Goal: Book appointment/travel/reservation

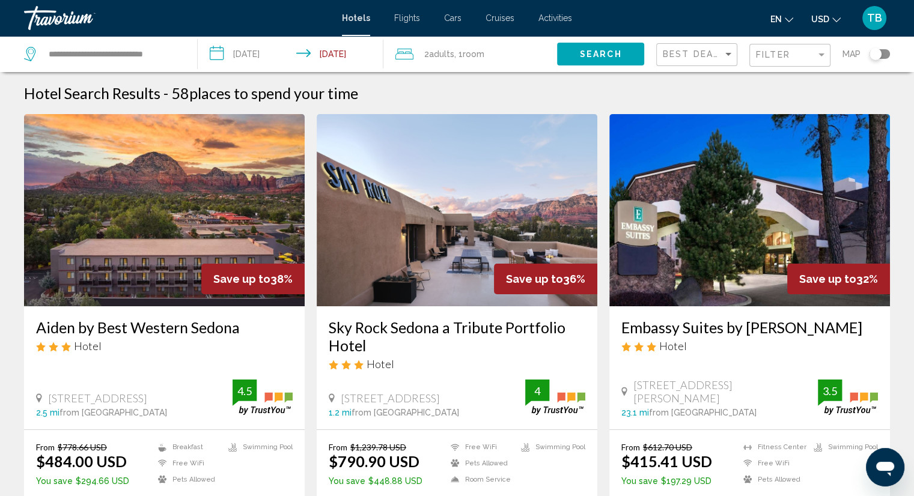
click at [405, 22] on span "Flights" at bounding box center [407, 18] width 26 height 10
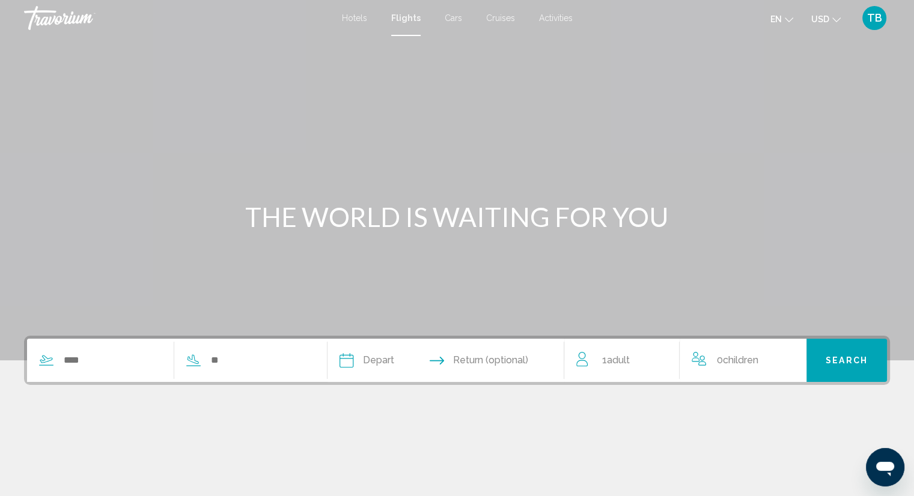
click at [357, 15] on span "Hotels" at bounding box center [354, 18] width 25 height 10
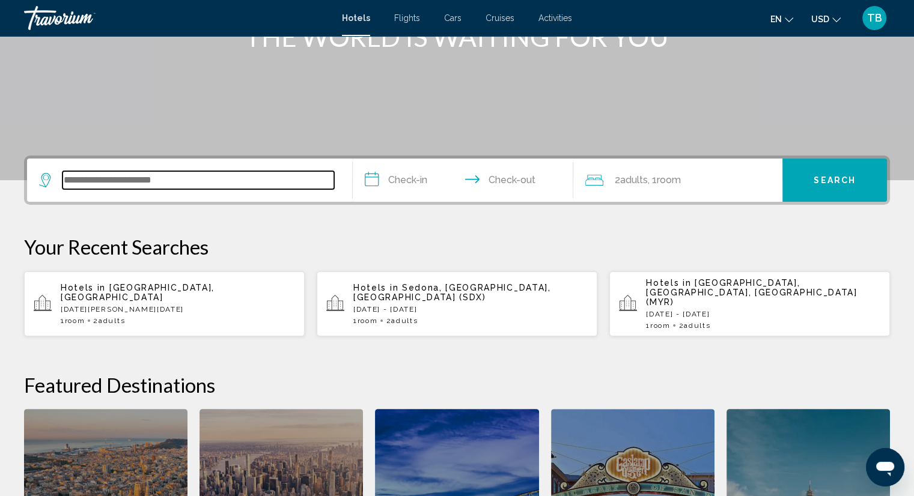
click at [249, 176] on input "Search widget" at bounding box center [198, 180] width 272 height 18
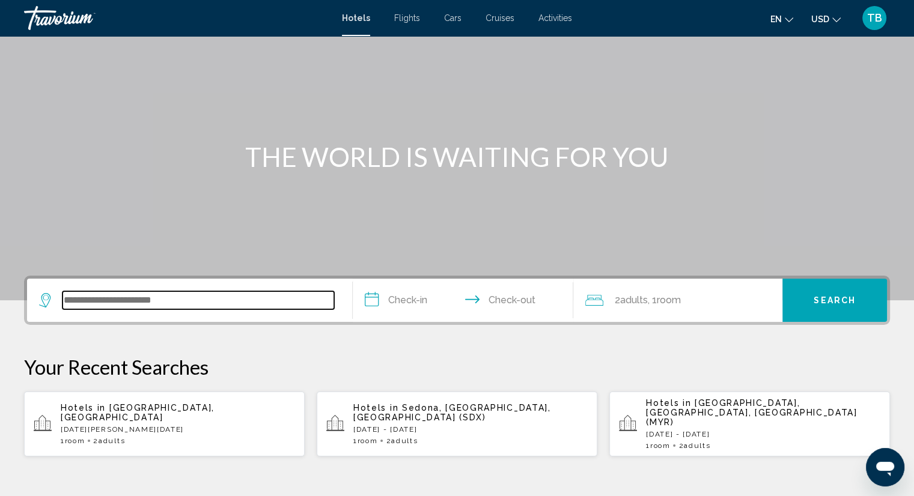
click at [264, 300] on input "Search widget" at bounding box center [198, 300] width 272 height 18
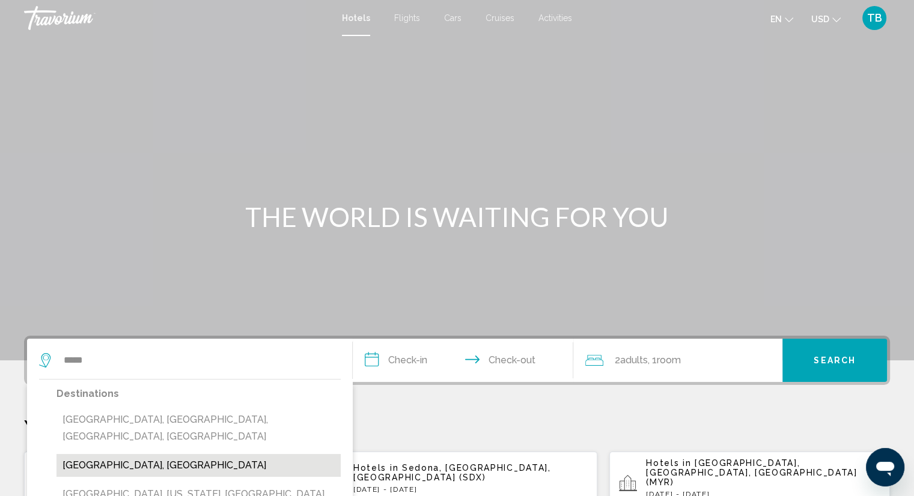
click at [228, 454] on button "[GEOGRAPHIC_DATA], [GEOGRAPHIC_DATA]" at bounding box center [198, 465] width 284 height 23
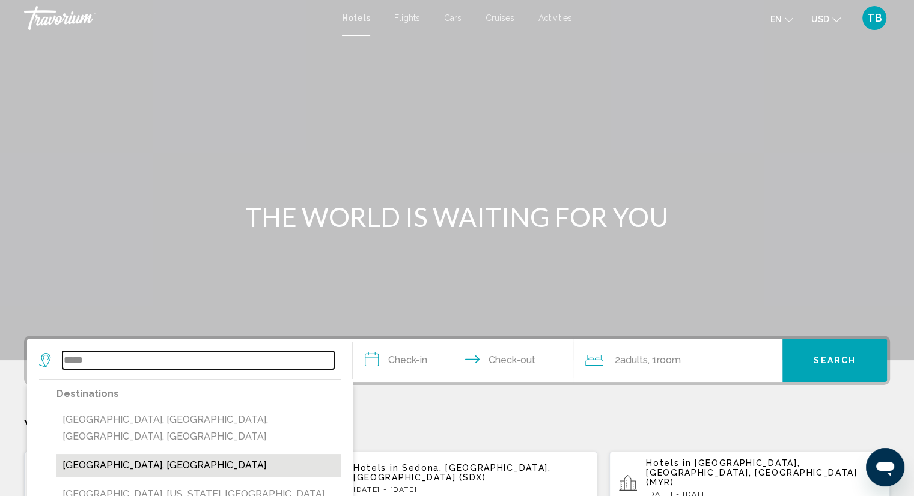
type input "**********"
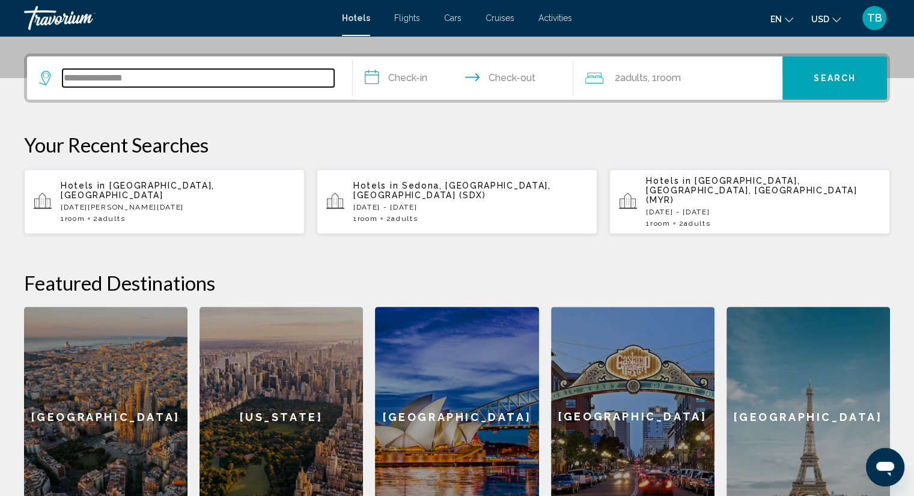
scroll to position [296, 0]
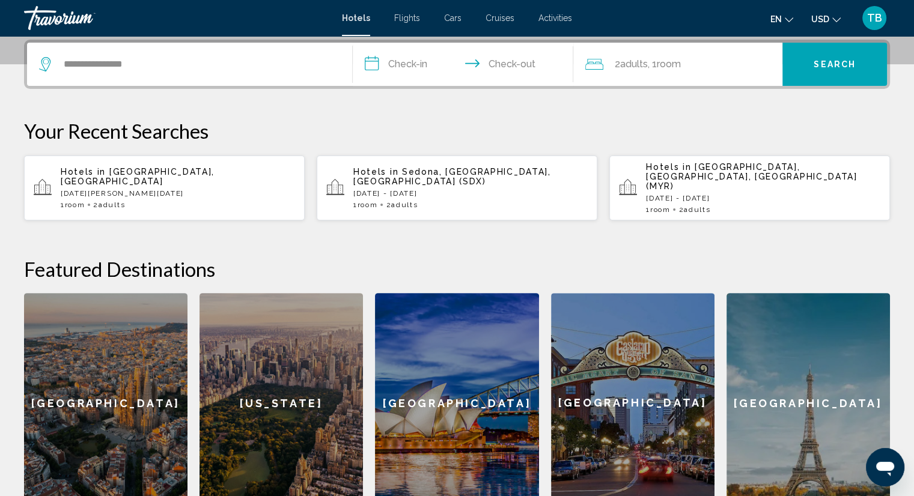
click at [411, 61] on input "**********" at bounding box center [466, 66] width 226 height 47
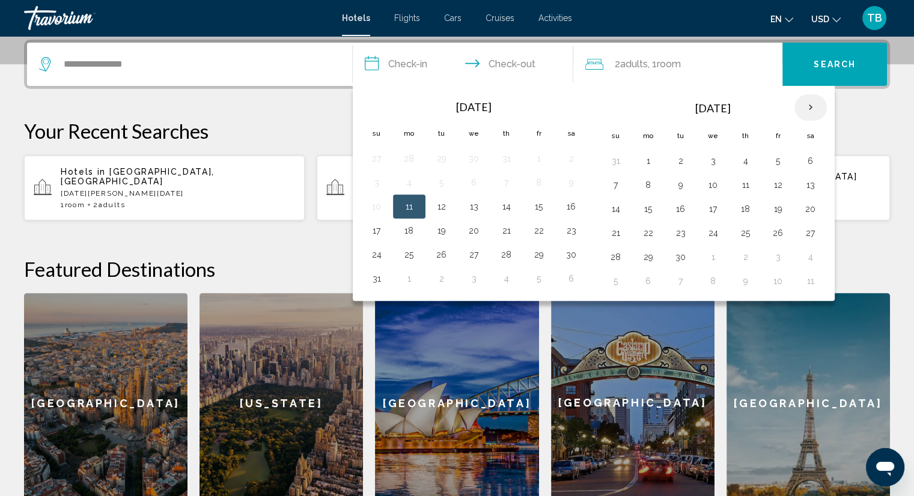
click at [805, 103] on th "Next month" at bounding box center [810, 107] width 32 height 26
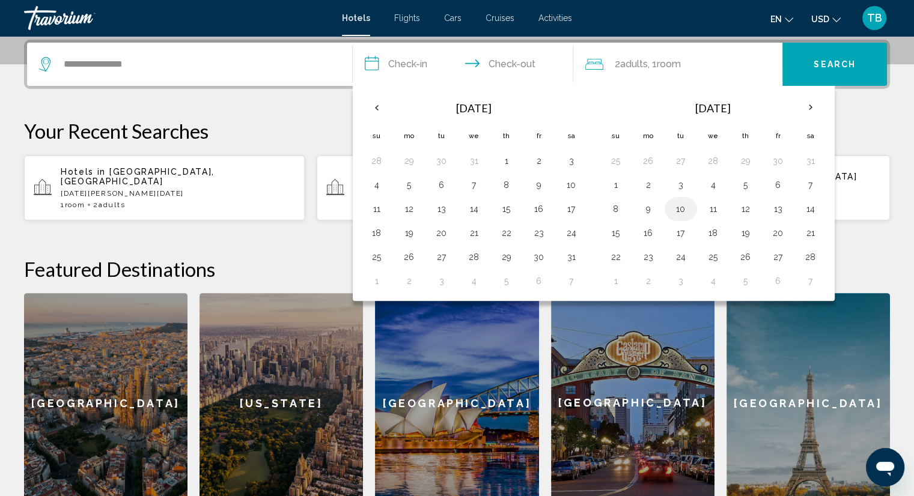
click at [681, 205] on button "10" at bounding box center [680, 209] width 19 height 17
click at [812, 202] on button "14" at bounding box center [810, 209] width 19 height 17
type input "**********"
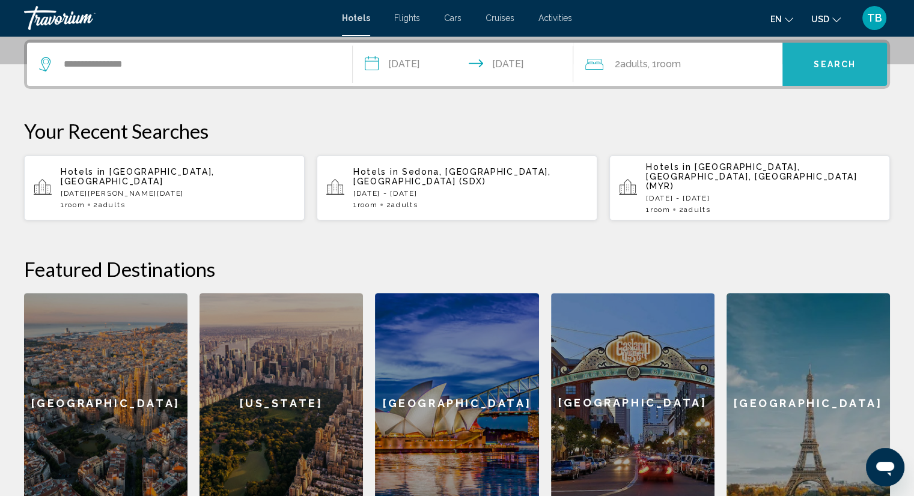
click at [807, 77] on button "Search" at bounding box center [834, 64] width 105 height 43
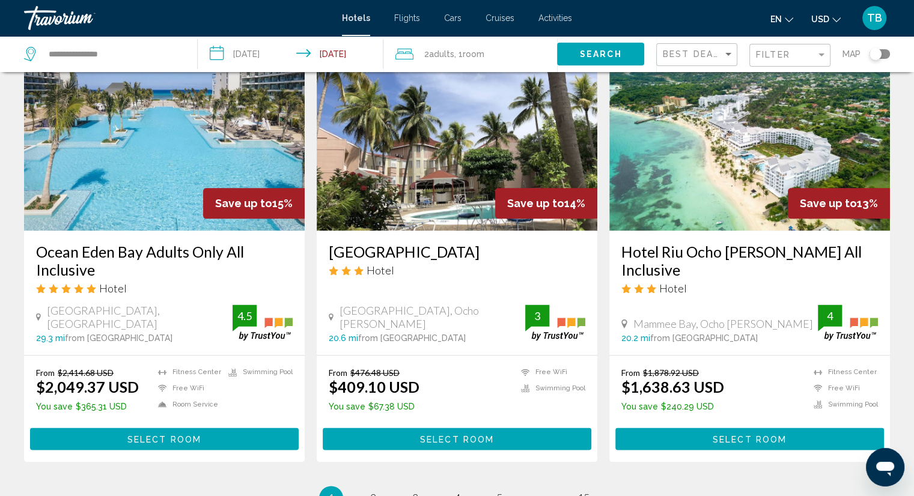
scroll to position [1365, 0]
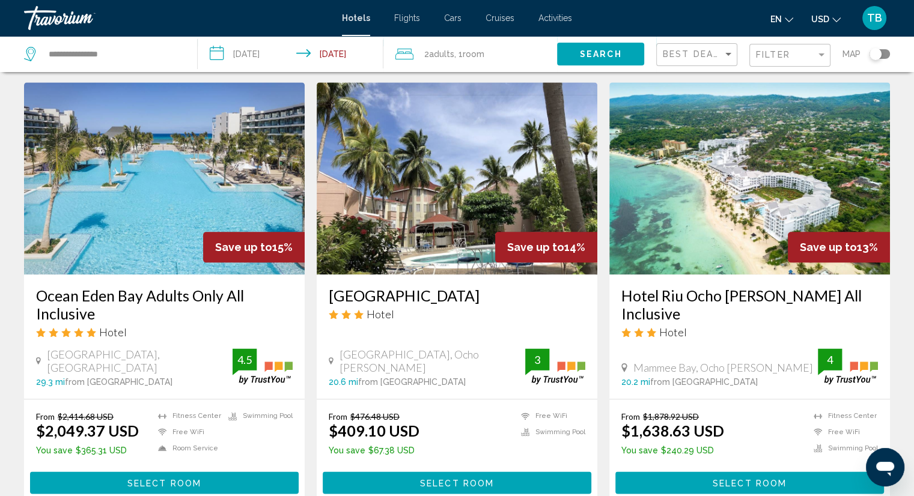
click at [273, 148] on img "Main content" at bounding box center [164, 178] width 281 height 192
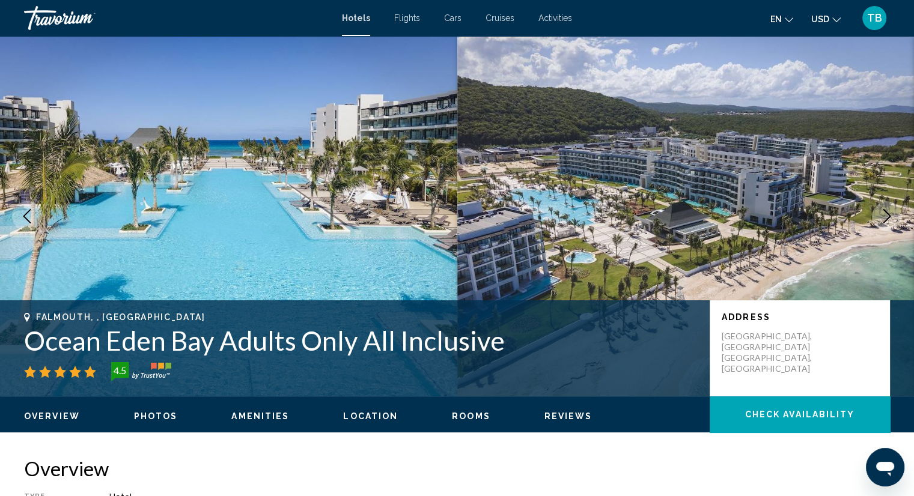
click at [888, 217] on icon "Next image" at bounding box center [887, 216] width 8 height 14
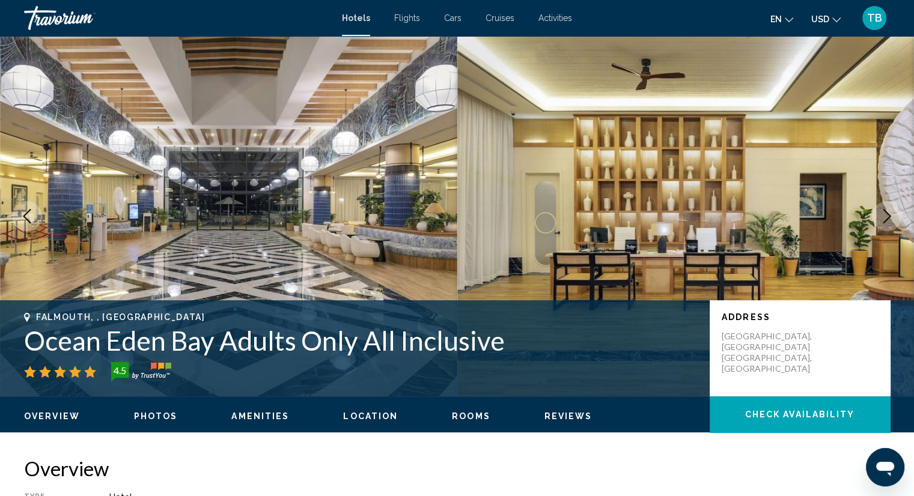
click at [888, 217] on icon "Next image" at bounding box center [887, 216] width 8 height 14
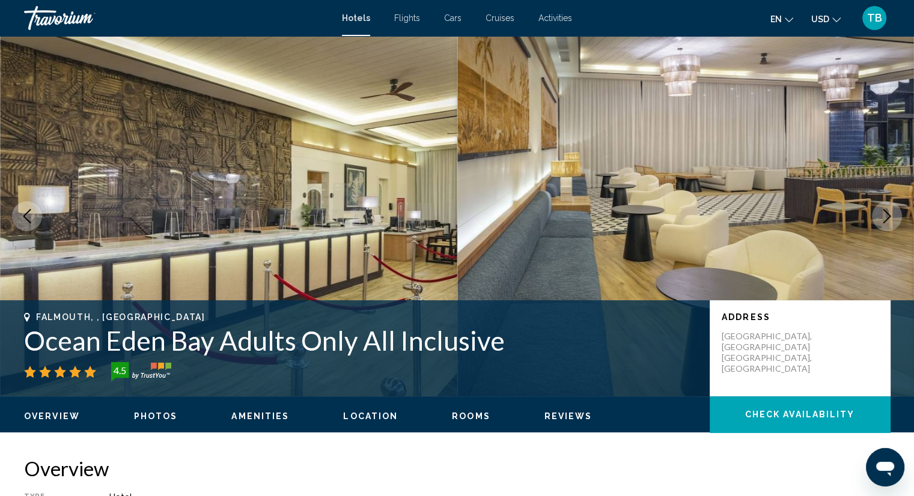
click at [888, 217] on icon "Next image" at bounding box center [887, 216] width 8 height 14
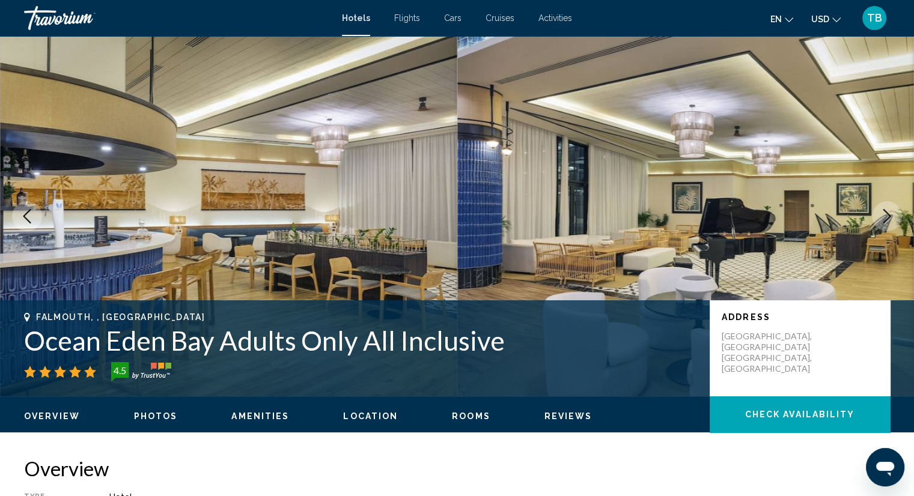
click at [888, 217] on icon "Next image" at bounding box center [887, 216] width 8 height 14
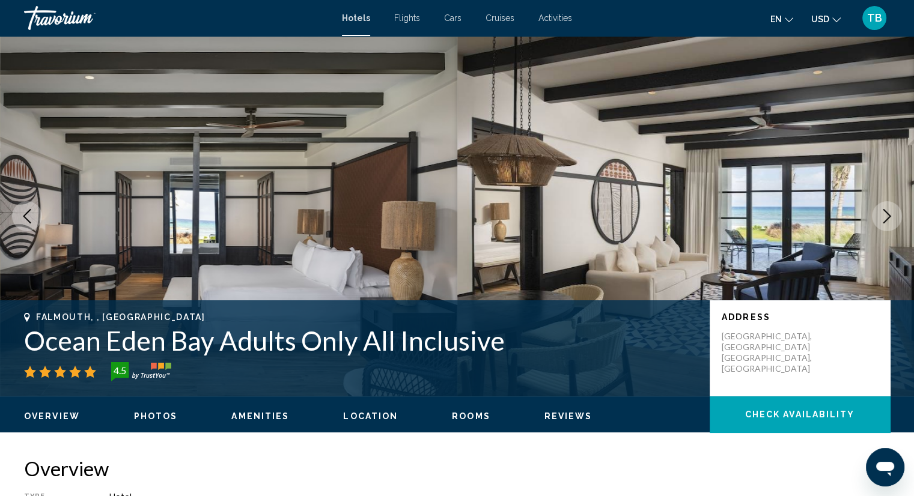
click at [888, 217] on icon "Next image" at bounding box center [887, 216] width 8 height 14
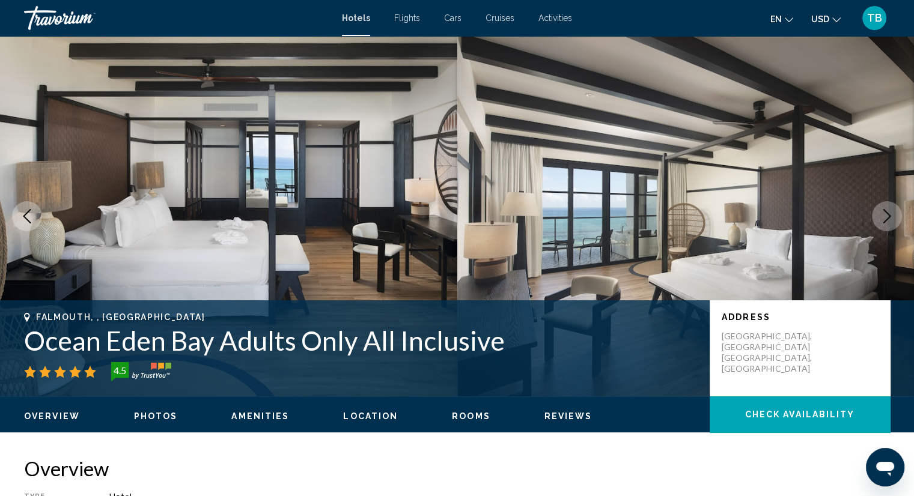
click at [888, 217] on icon "Next image" at bounding box center [887, 216] width 8 height 14
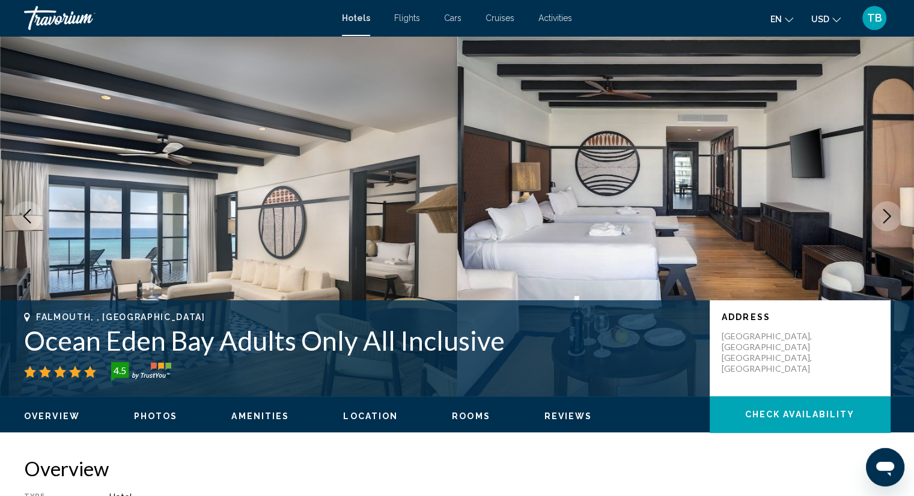
click at [888, 217] on icon "Next image" at bounding box center [887, 216] width 8 height 14
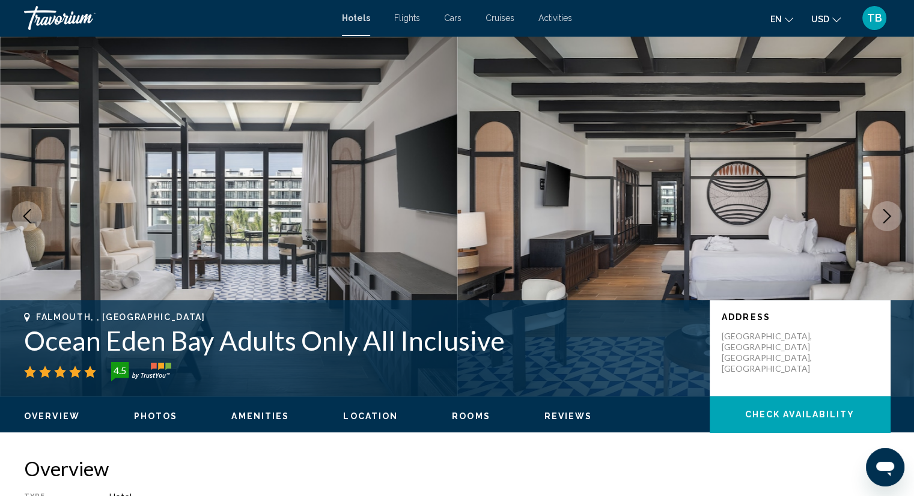
click at [888, 217] on icon "Next image" at bounding box center [887, 216] width 8 height 14
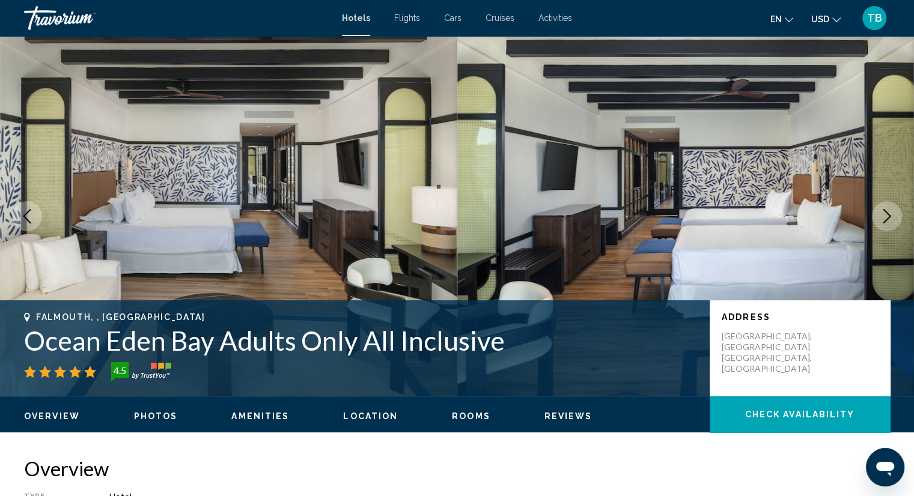
click at [888, 217] on icon "Next image" at bounding box center [887, 216] width 8 height 14
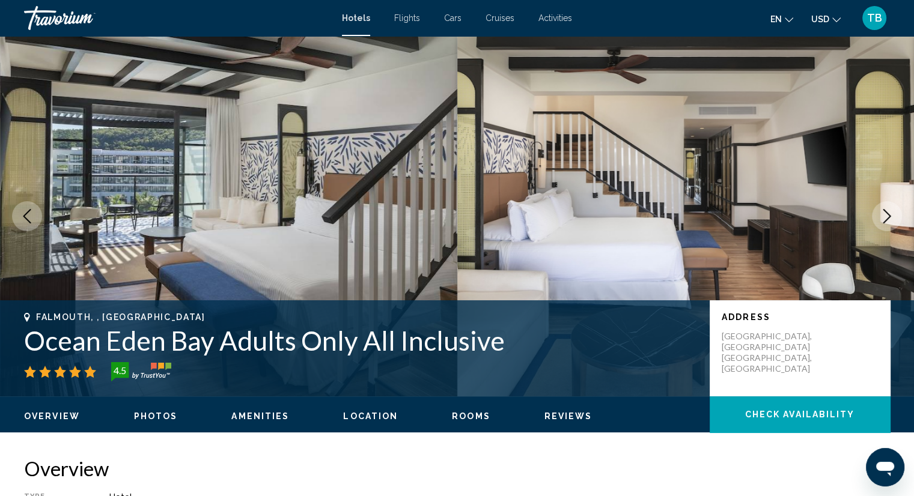
click at [888, 217] on icon "Next image" at bounding box center [887, 216] width 8 height 14
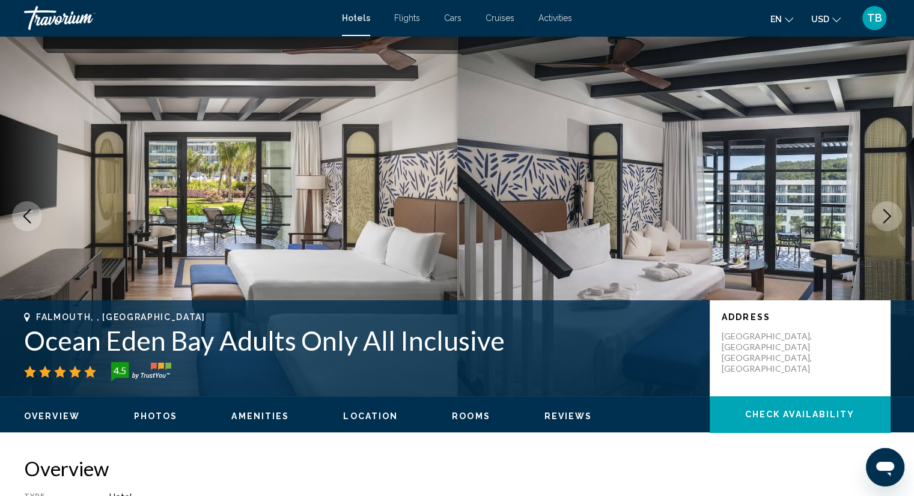
click at [888, 217] on icon "Next image" at bounding box center [887, 216] width 8 height 14
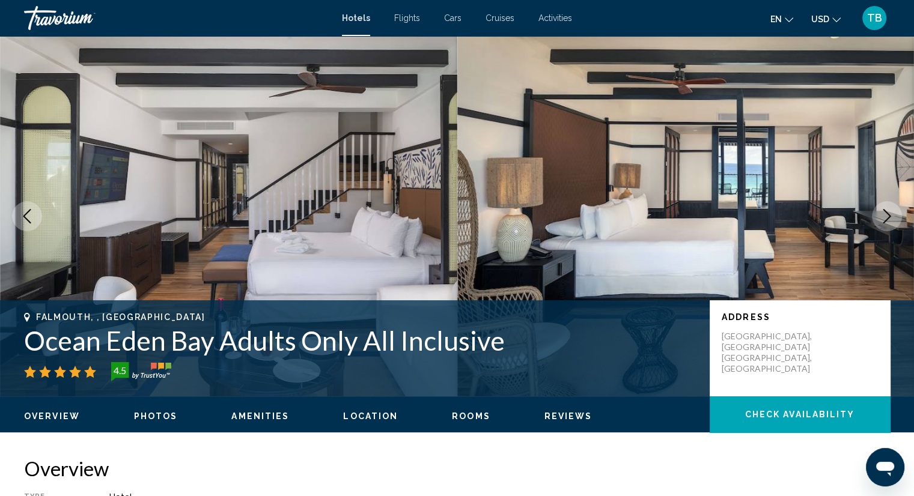
click at [888, 217] on icon "Next image" at bounding box center [887, 216] width 8 height 14
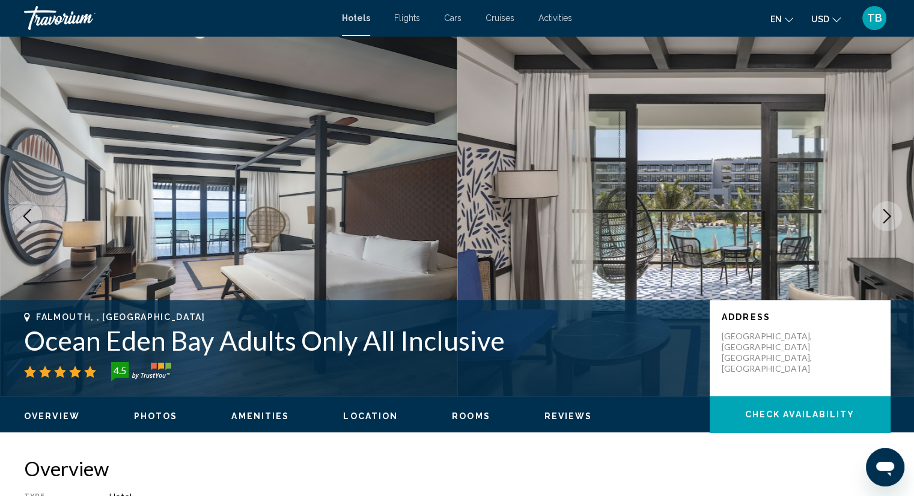
click at [888, 217] on icon "Next image" at bounding box center [887, 216] width 8 height 14
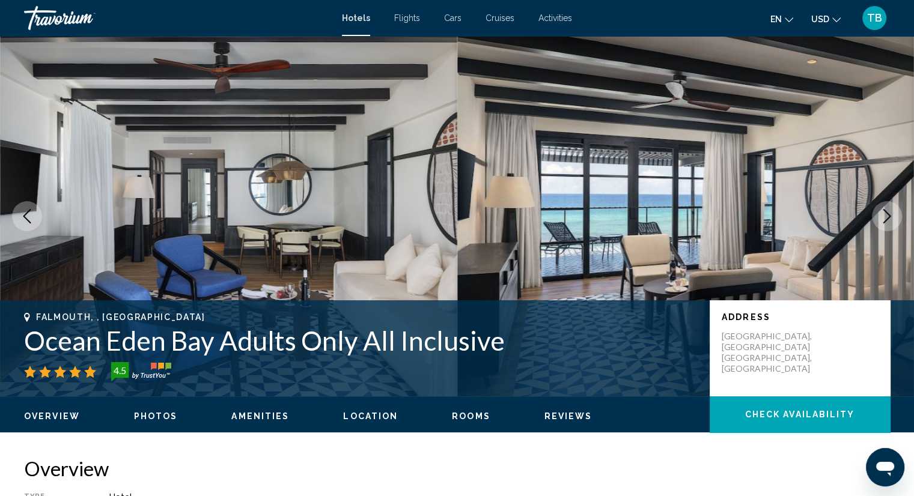
click at [884, 220] on icon "Next image" at bounding box center [886, 216] width 14 height 14
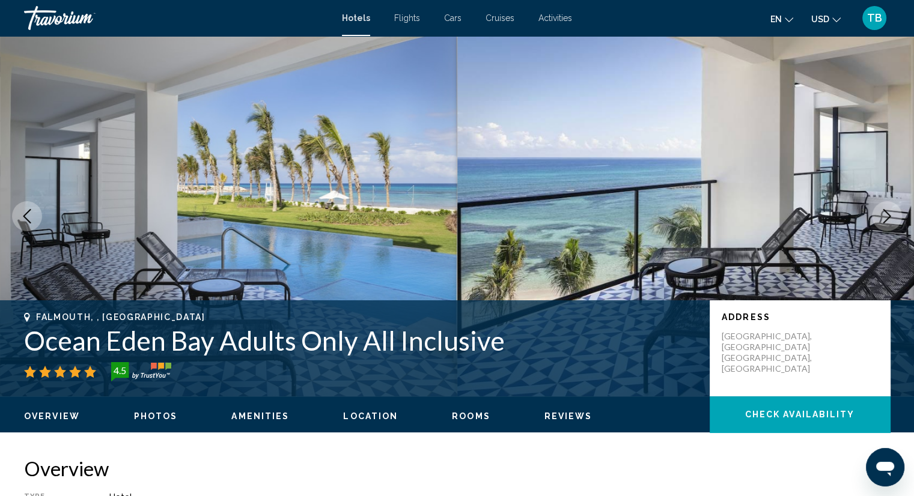
click at [884, 220] on icon "Next image" at bounding box center [886, 216] width 14 height 14
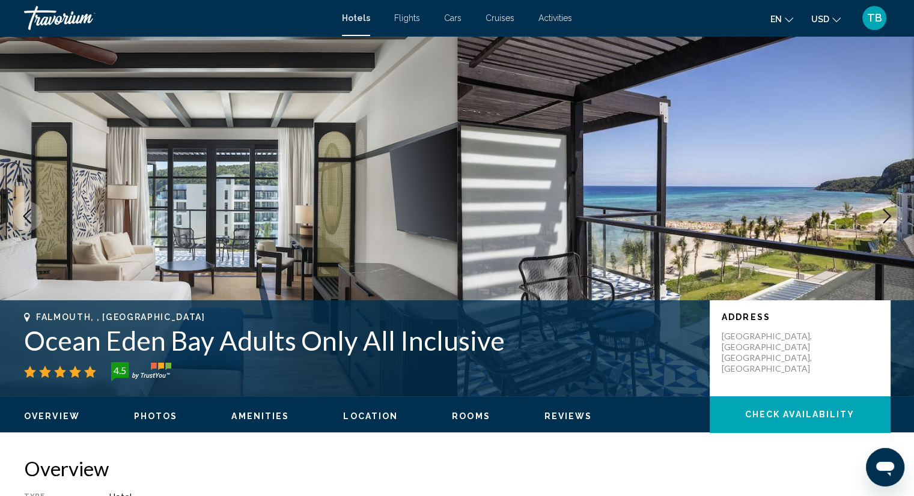
click at [880, 211] on icon "Next image" at bounding box center [886, 216] width 14 height 14
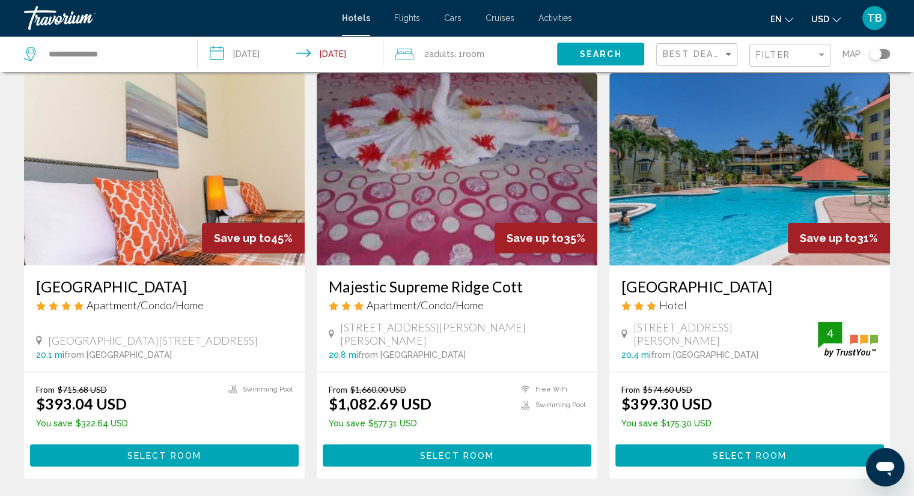
scroll to position [60, 0]
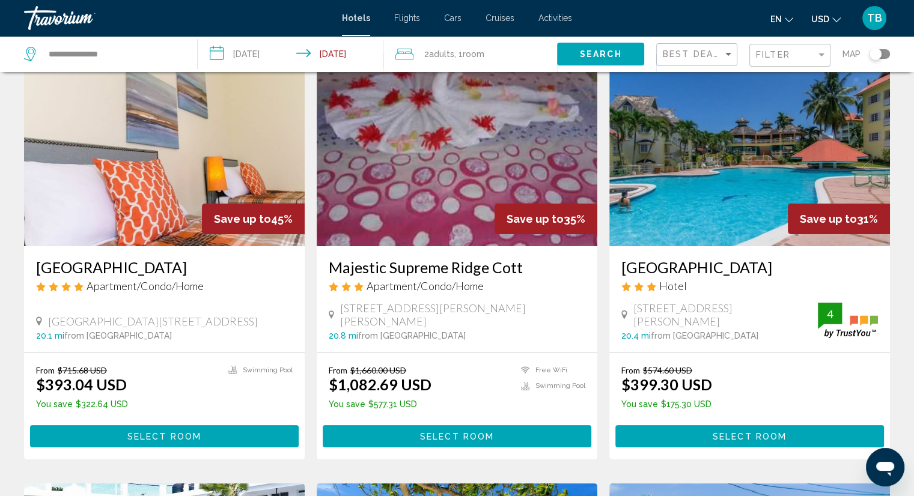
click at [110, 269] on h3 "[GEOGRAPHIC_DATA]" at bounding box center [164, 267] width 257 height 18
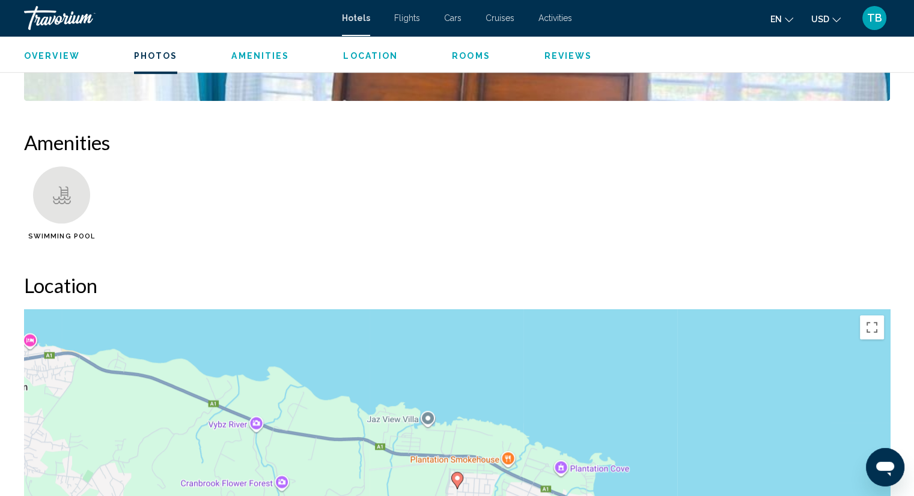
scroll to position [721, 0]
